Goal: Information Seeking & Learning: Learn about a topic

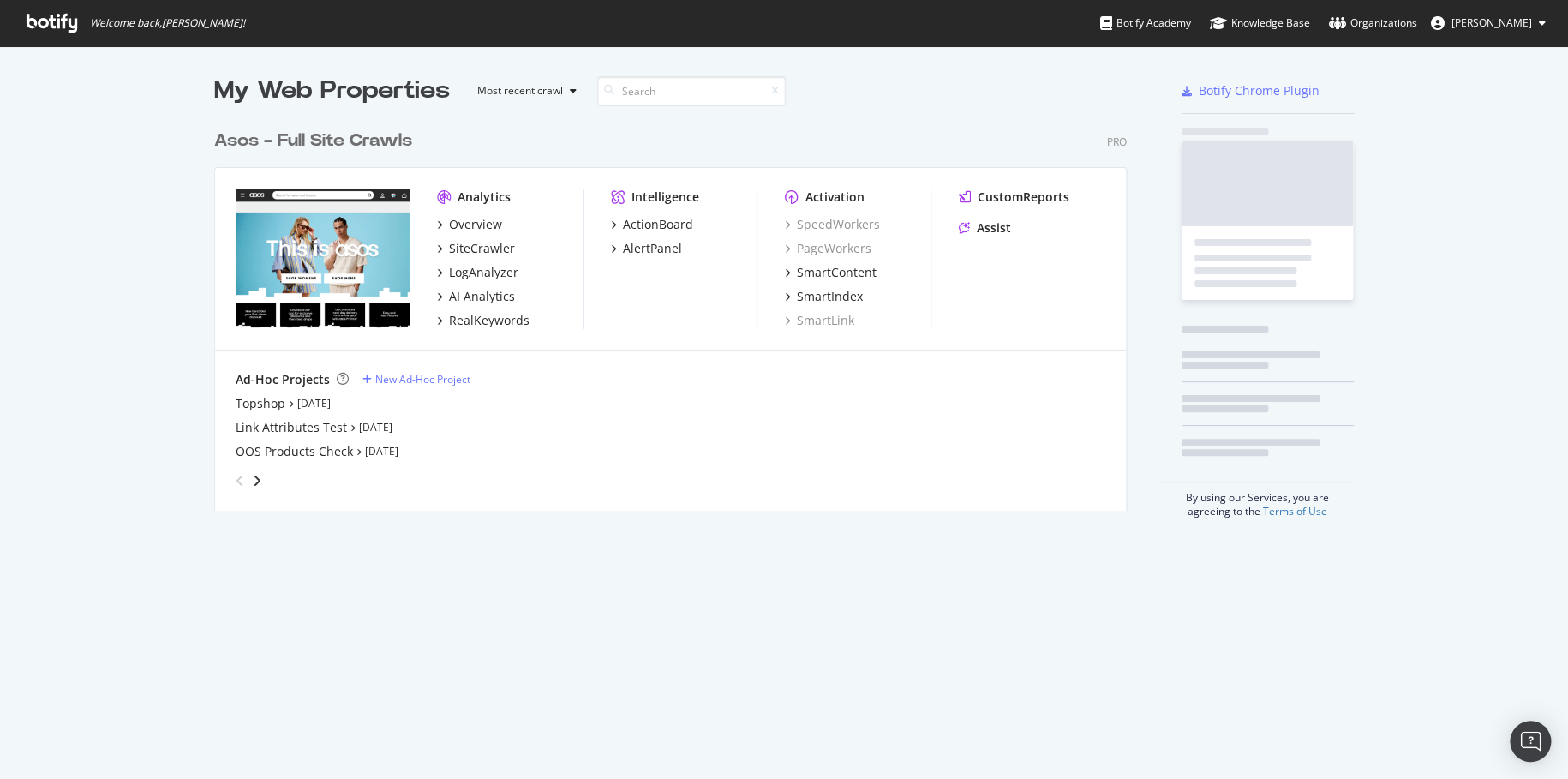
scroll to position [390, 913]
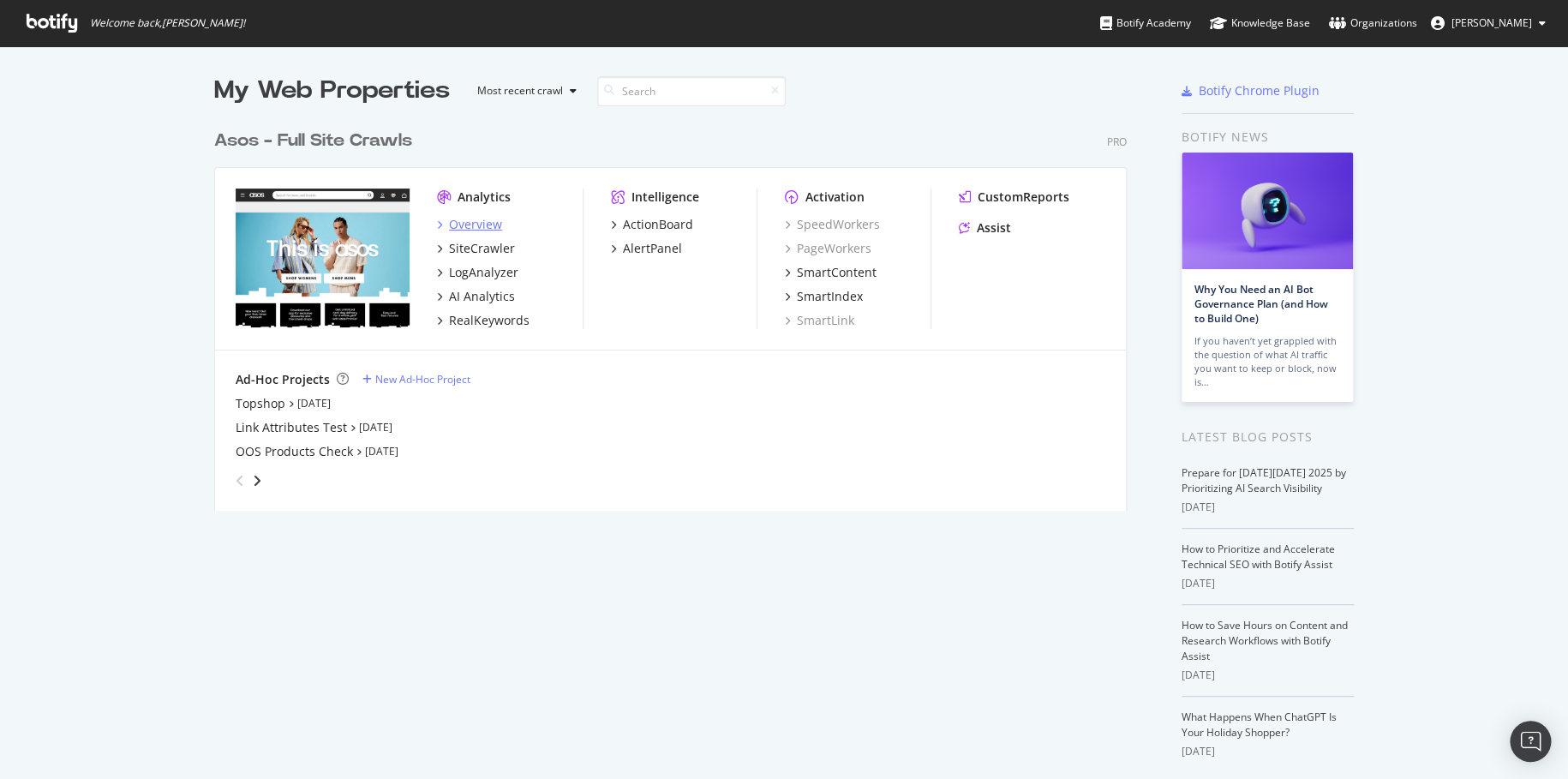
click at [481, 220] on div "Overview" at bounding box center [476, 224] width 54 height 17
click at [480, 244] on div "SiteCrawler" at bounding box center [482, 248] width 66 height 17
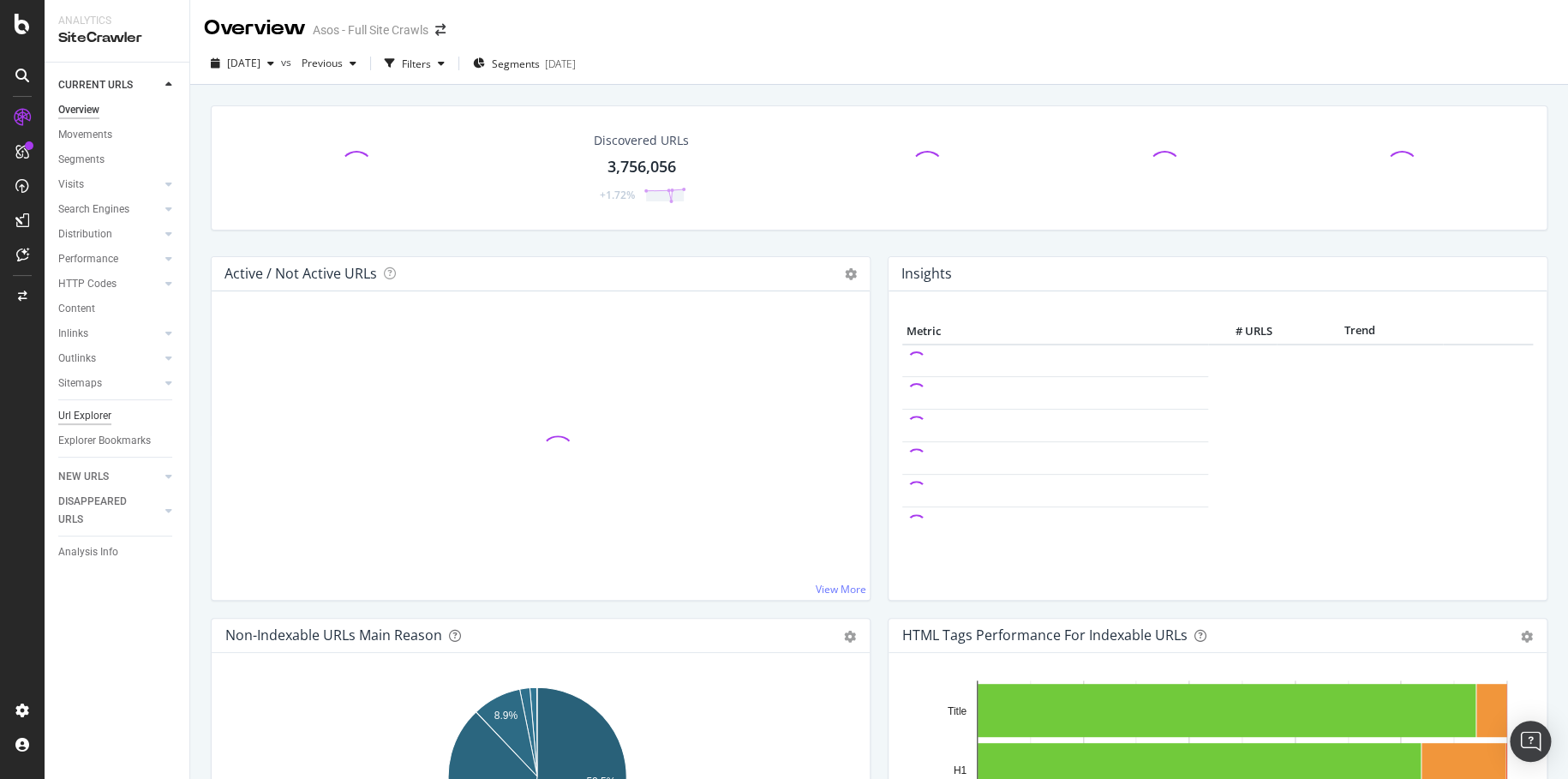
click at [84, 416] on div "Url Explorer" at bounding box center [85, 416] width 54 height 18
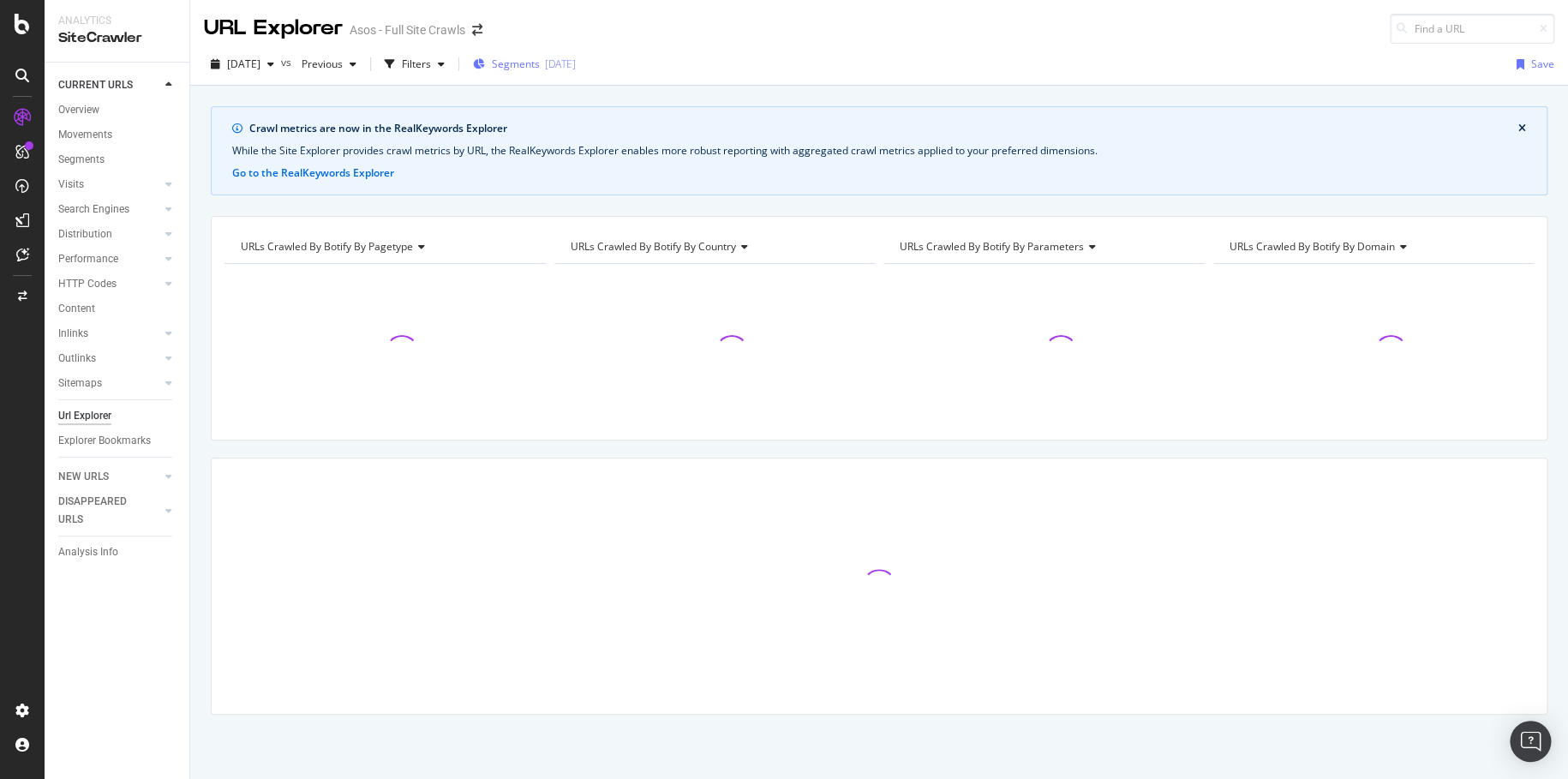
click at [485, 63] on icon "button" at bounding box center [478, 64] width 12 height 11
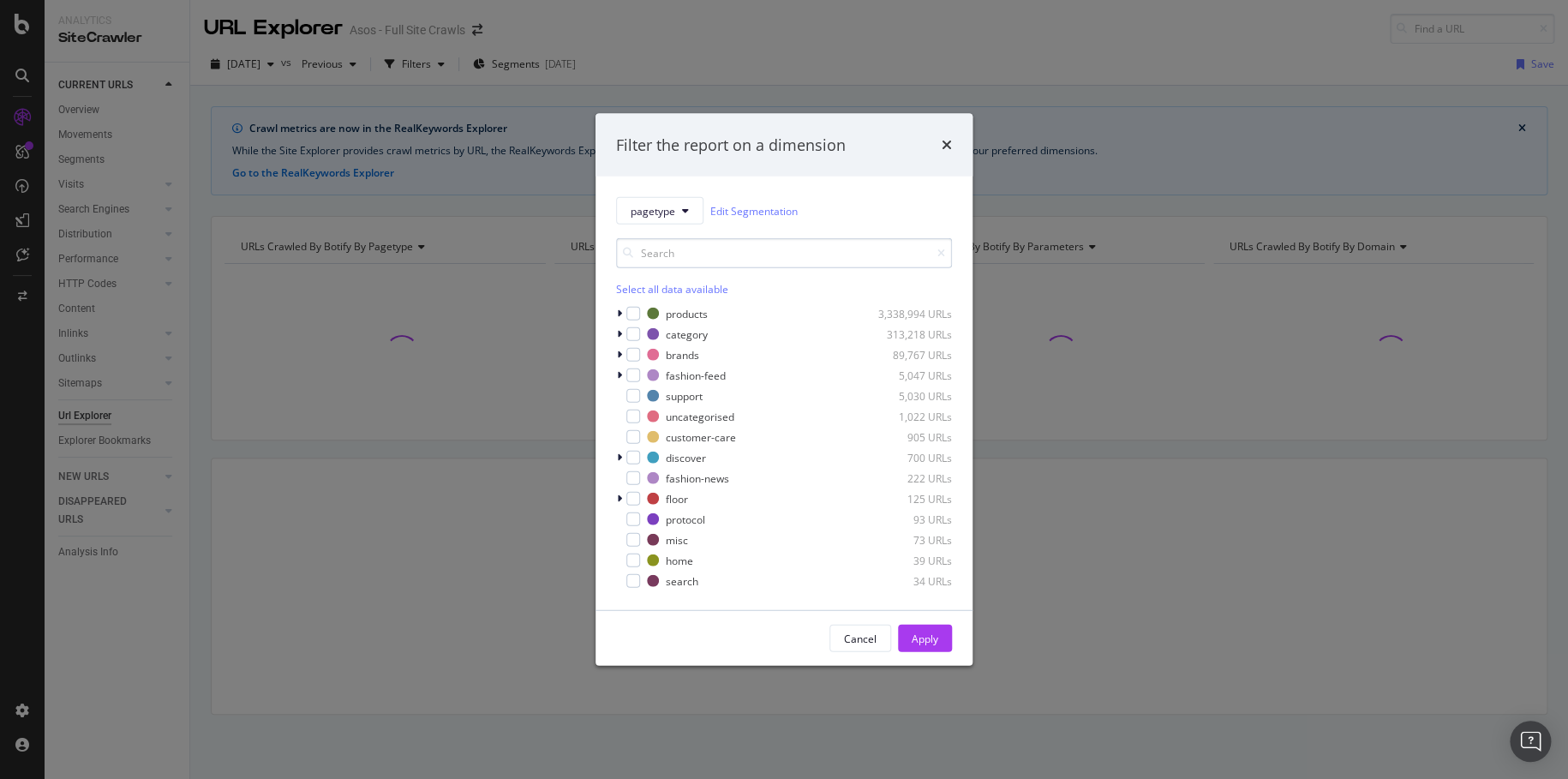
click at [677, 260] on input "modal" at bounding box center [784, 253] width 336 height 30
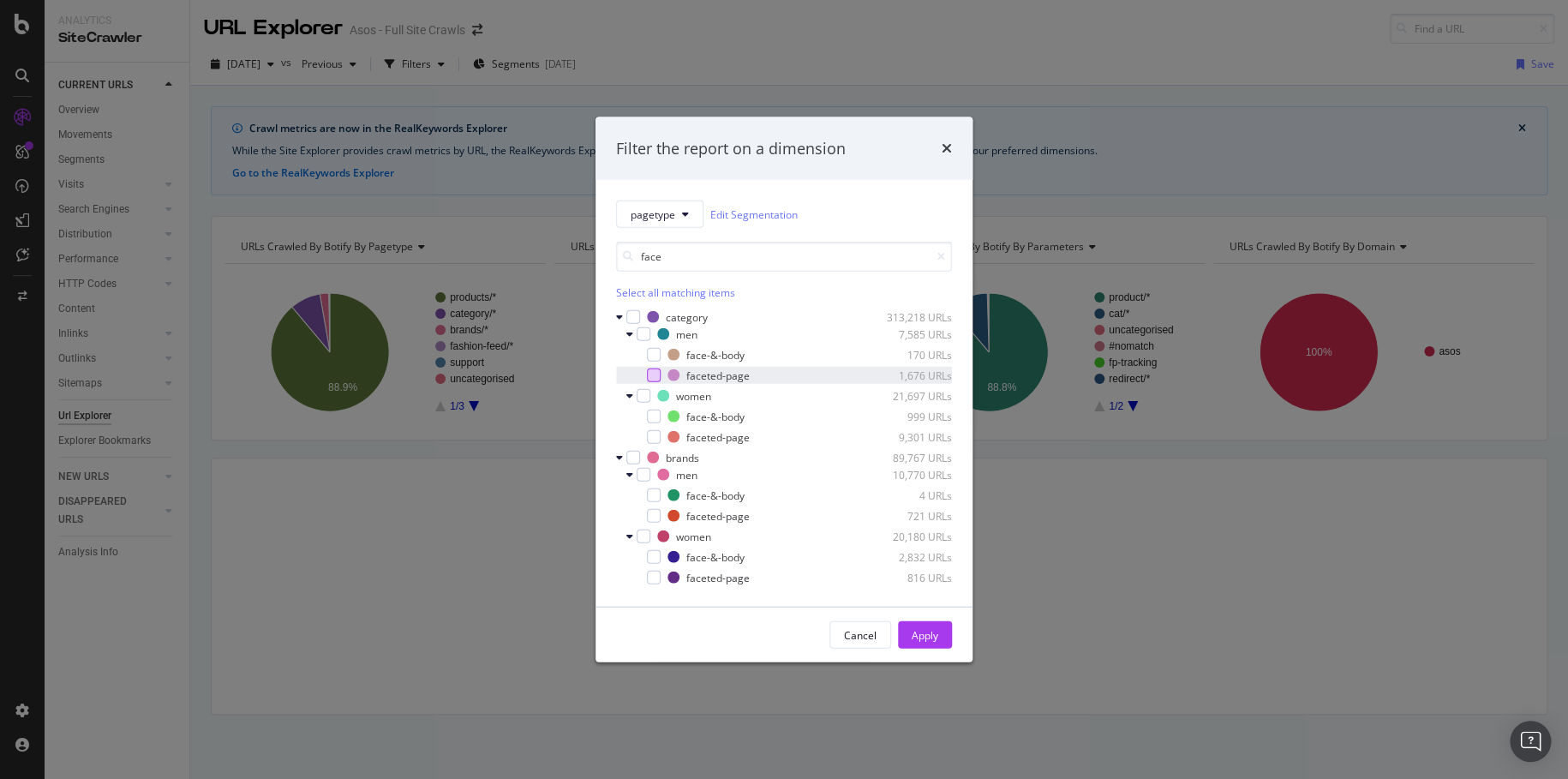
type input "face"
click at [651, 376] on div "modal" at bounding box center [653, 375] width 13 height 13
click at [651, 443] on div "modal" at bounding box center [653, 436] width 13 height 13
click at [648, 513] on div "modal" at bounding box center [653, 515] width 13 height 13
click at [654, 576] on div "modal" at bounding box center [653, 577] width 13 height 13
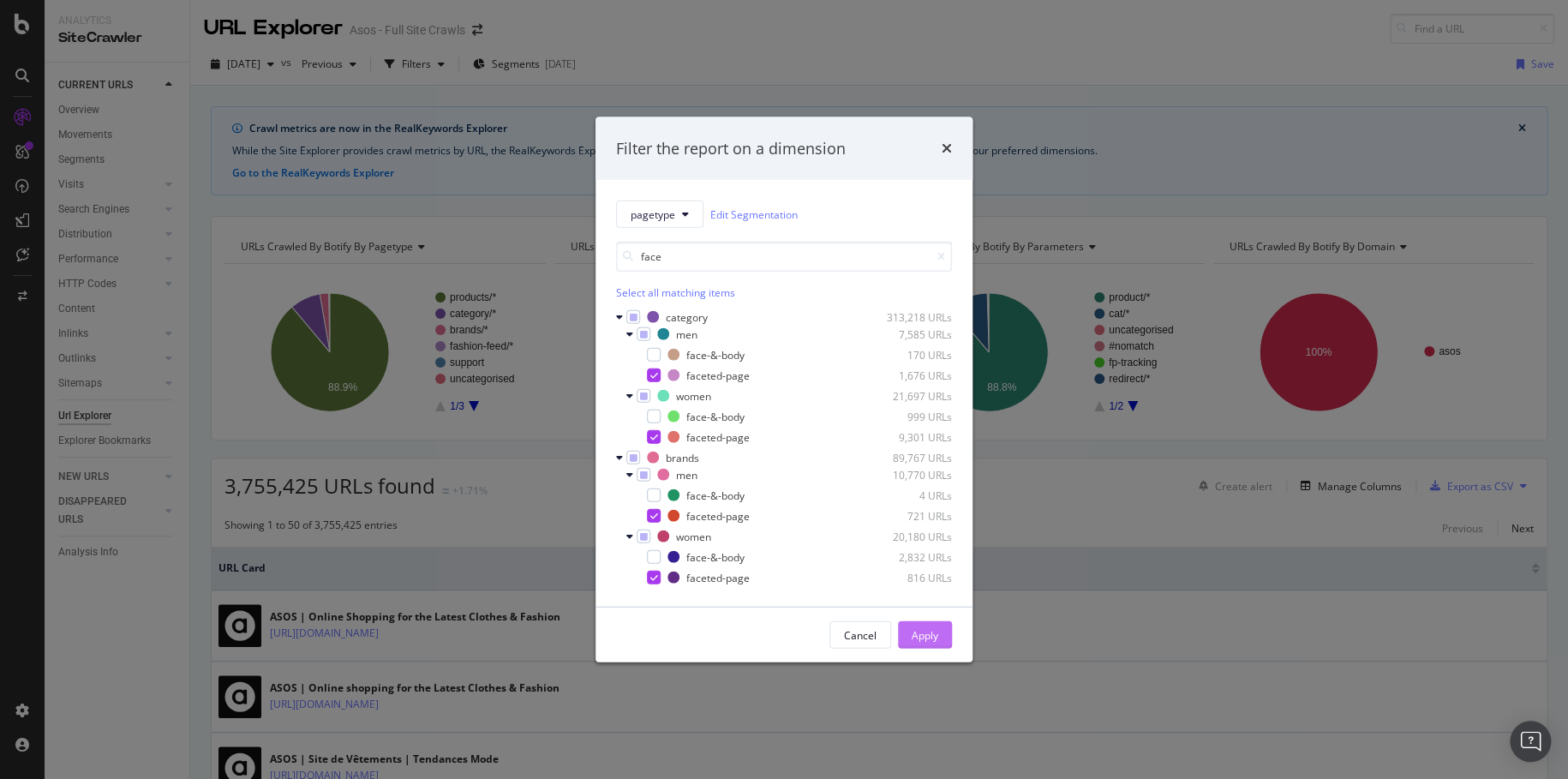
click at [930, 636] on div "Apply" at bounding box center [925, 634] width 27 height 14
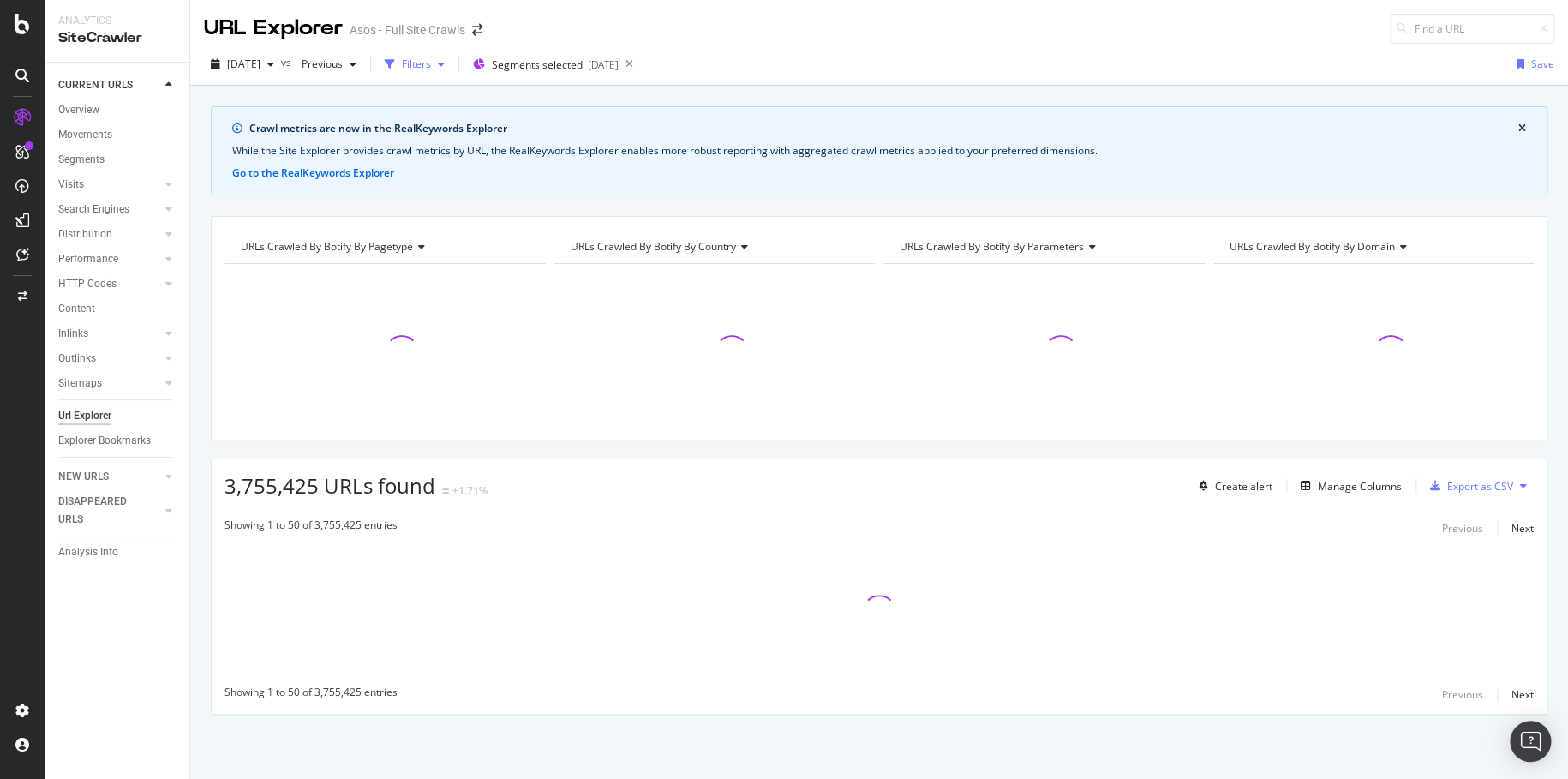
click at [431, 70] on div "Filters" at bounding box center [416, 63] width 29 height 14
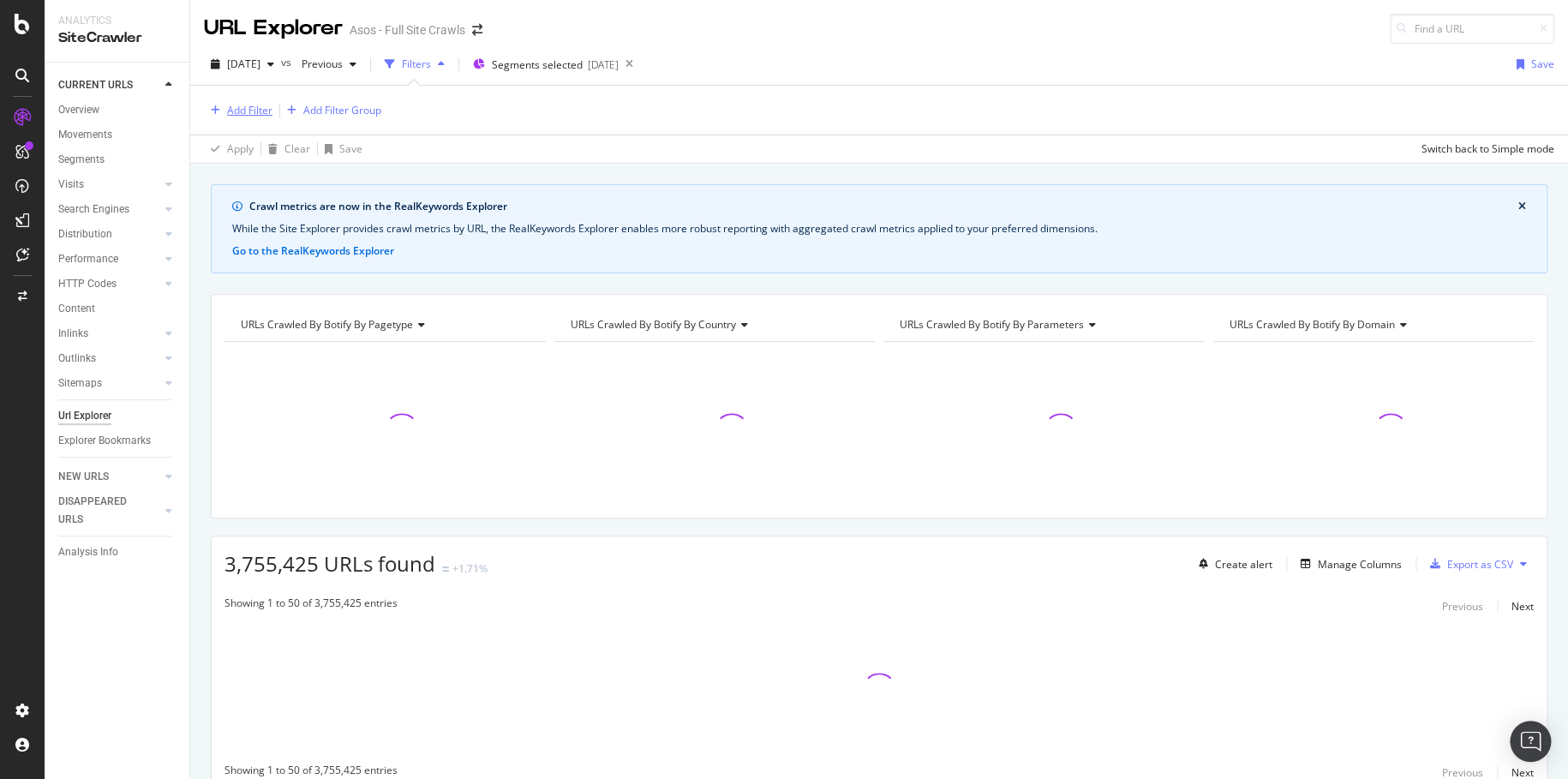
click at [270, 111] on div "Add Filter" at bounding box center [249, 110] width 46 height 14
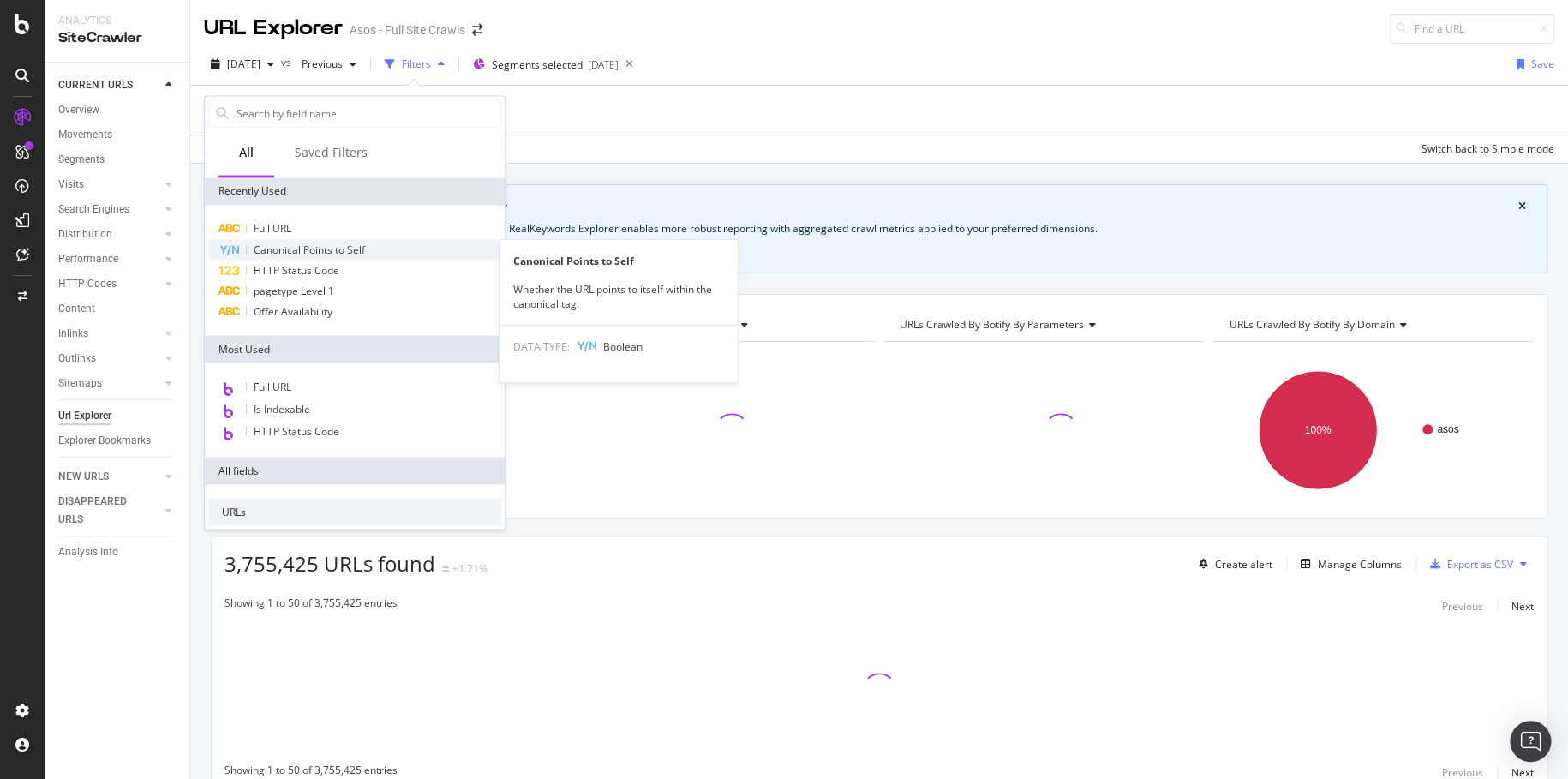
click at [361, 247] on span "Canonical Points to Self" at bounding box center [309, 249] width 112 height 14
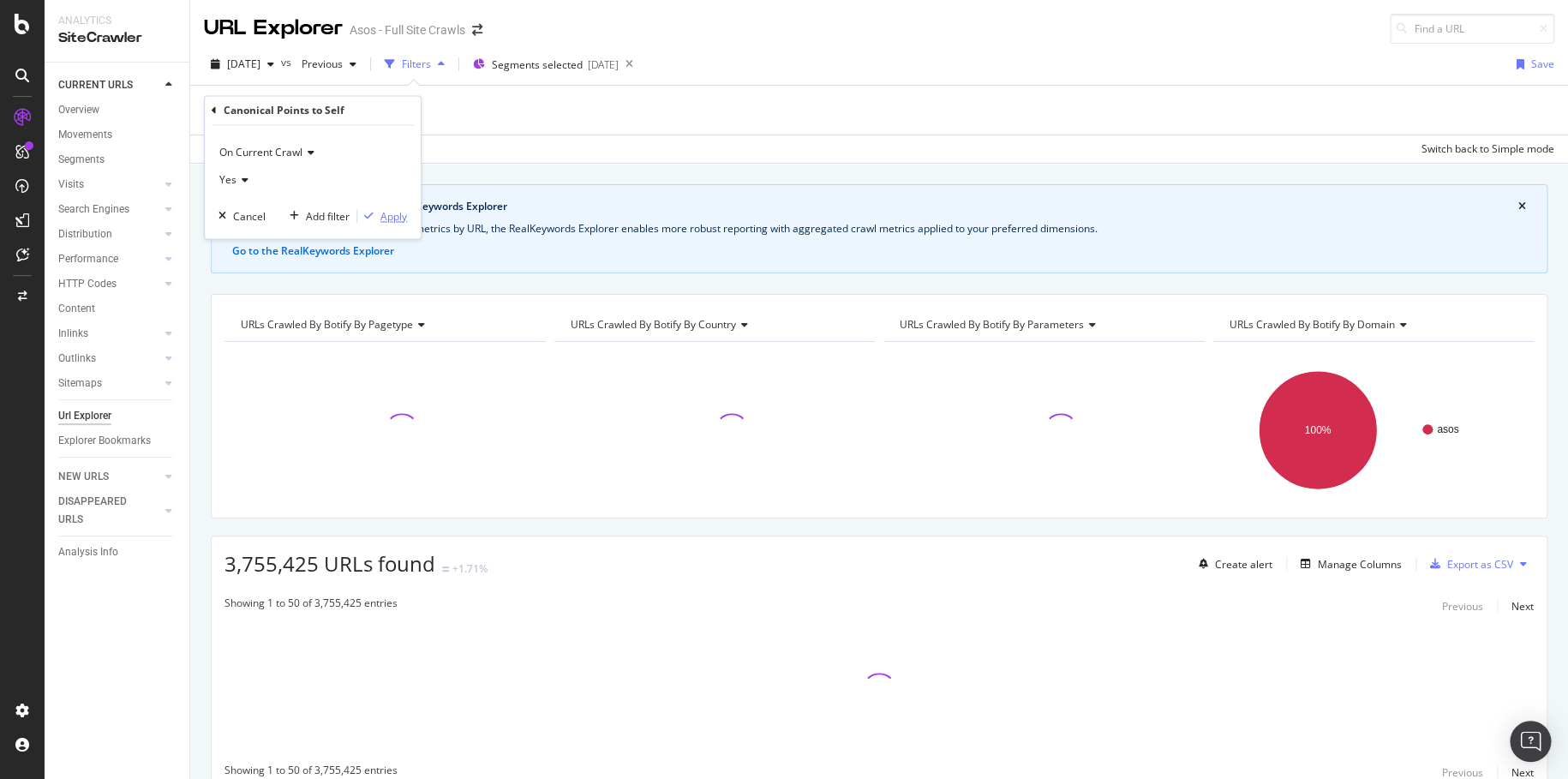
click at [401, 218] on div "Apply" at bounding box center [394, 216] width 27 height 14
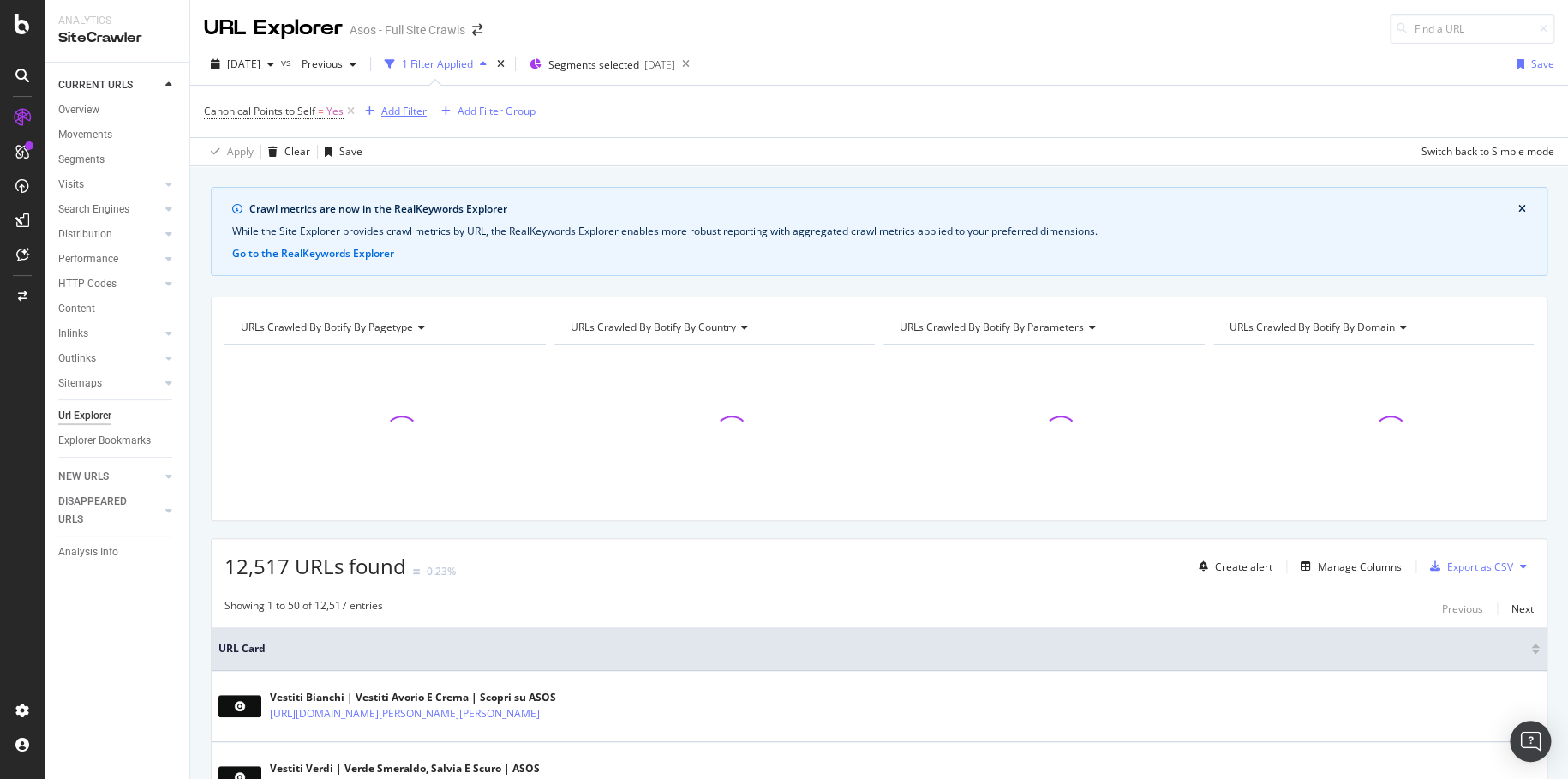
click at [409, 105] on div "Add Filter" at bounding box center [403, 111] width 46 height 14
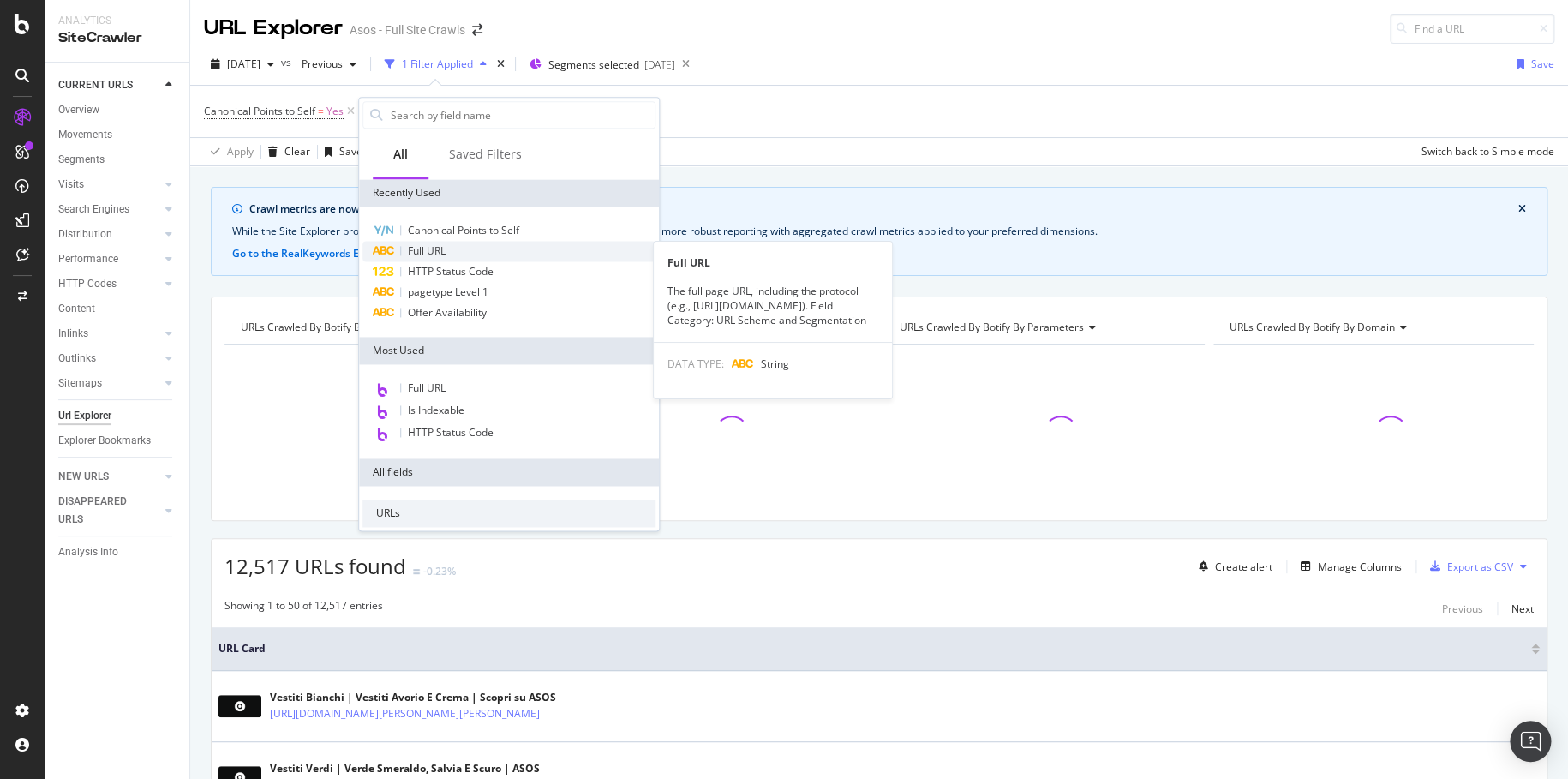
click at [453, 252] on div "Full URL" at bounding box center [509, 251] width 293 height 21
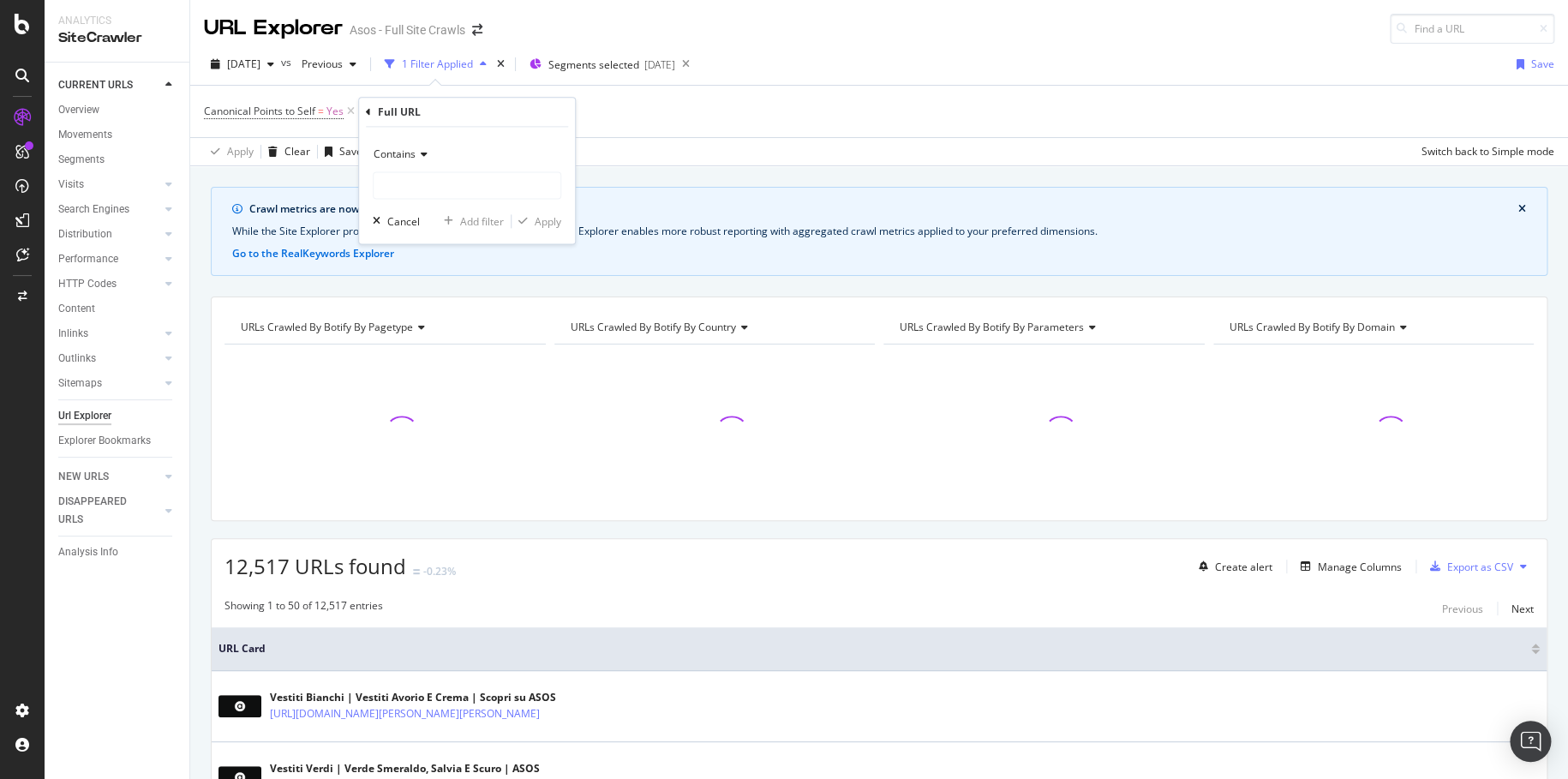
click at [422, 157] on icon at bounding box center [421, 154] width 12 height 11
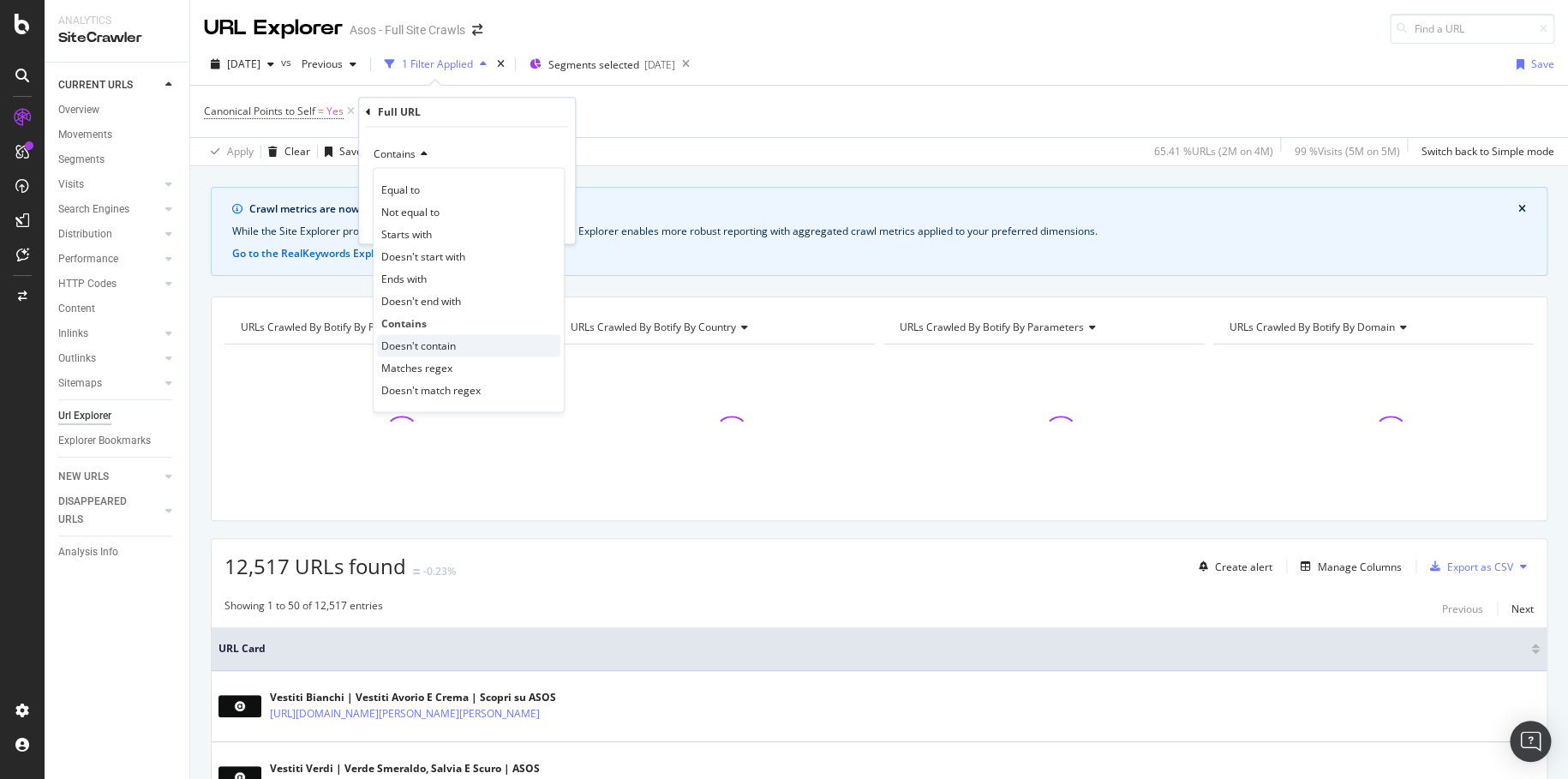
click at [450, 339] on span "Doesn't contain" at bounding box center [419, 345] width 75 height 14
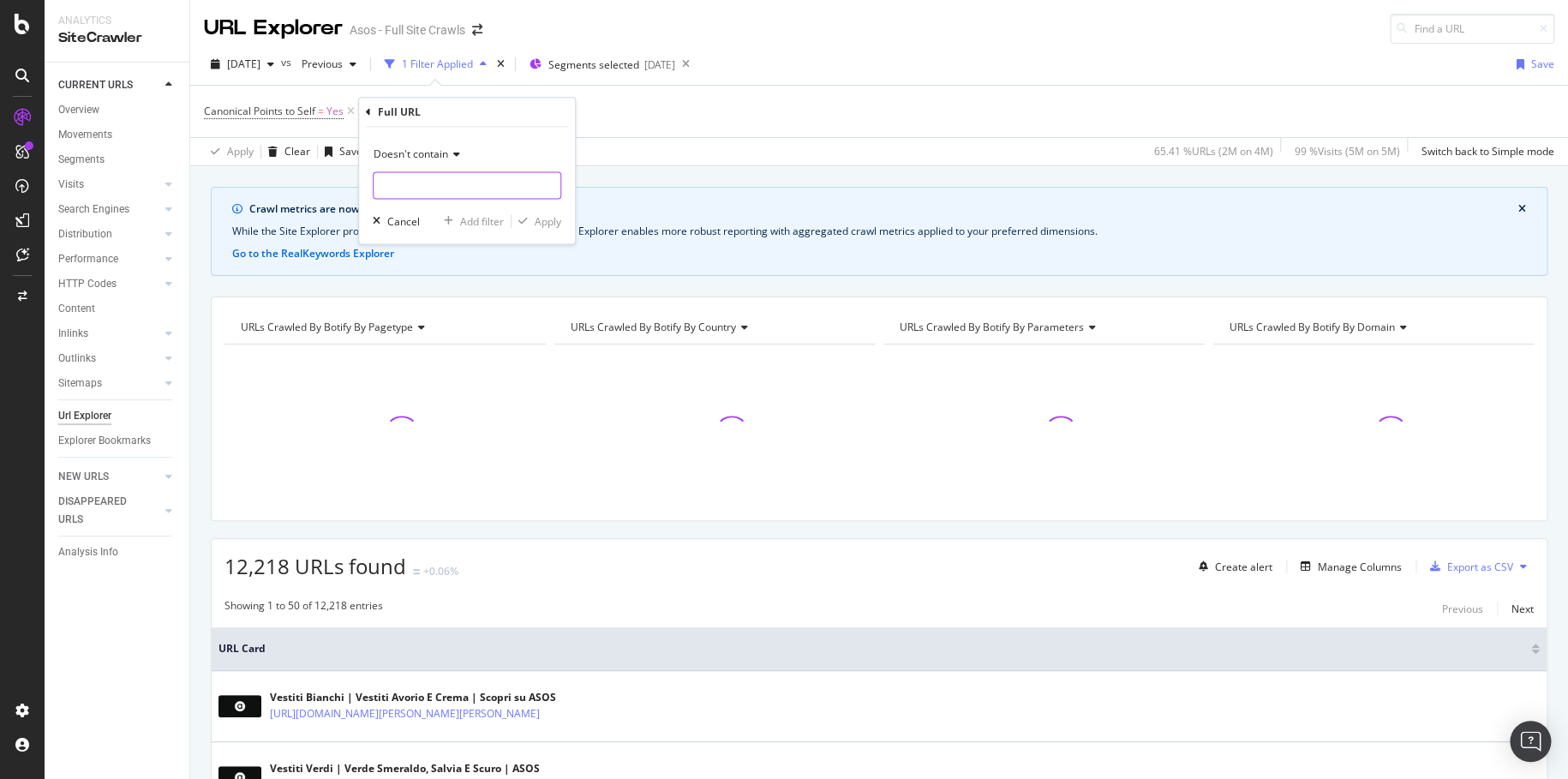
click at [444, 190] on input "text" at bounding box center [467, 185] width 187 height 28
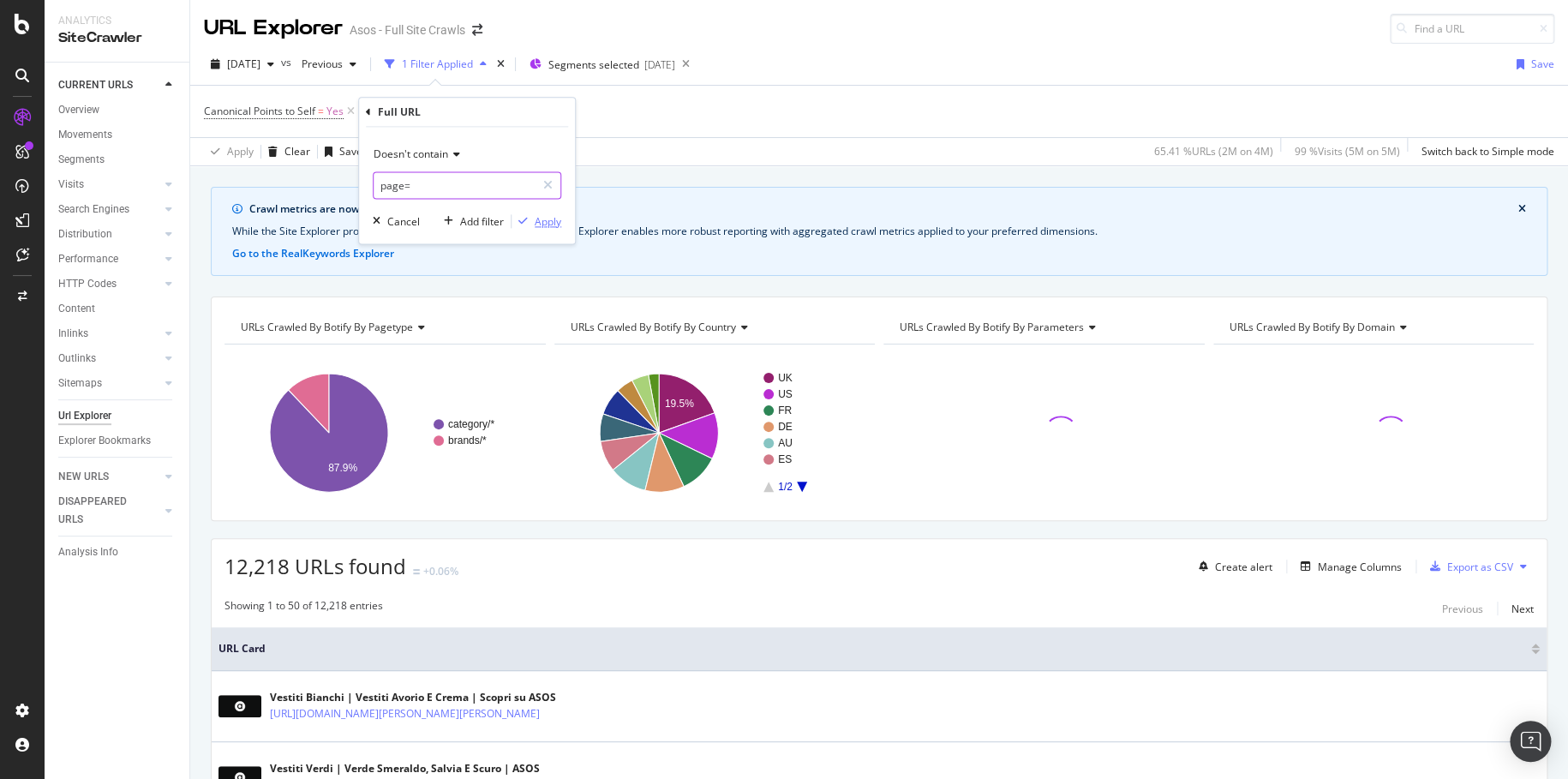
type input "page="
click at [553, 214] on div "Apply" at bounding box center [548, 221] width 27 height 14
